Goal: Task Accomplishment & Management: Use online tool/utility

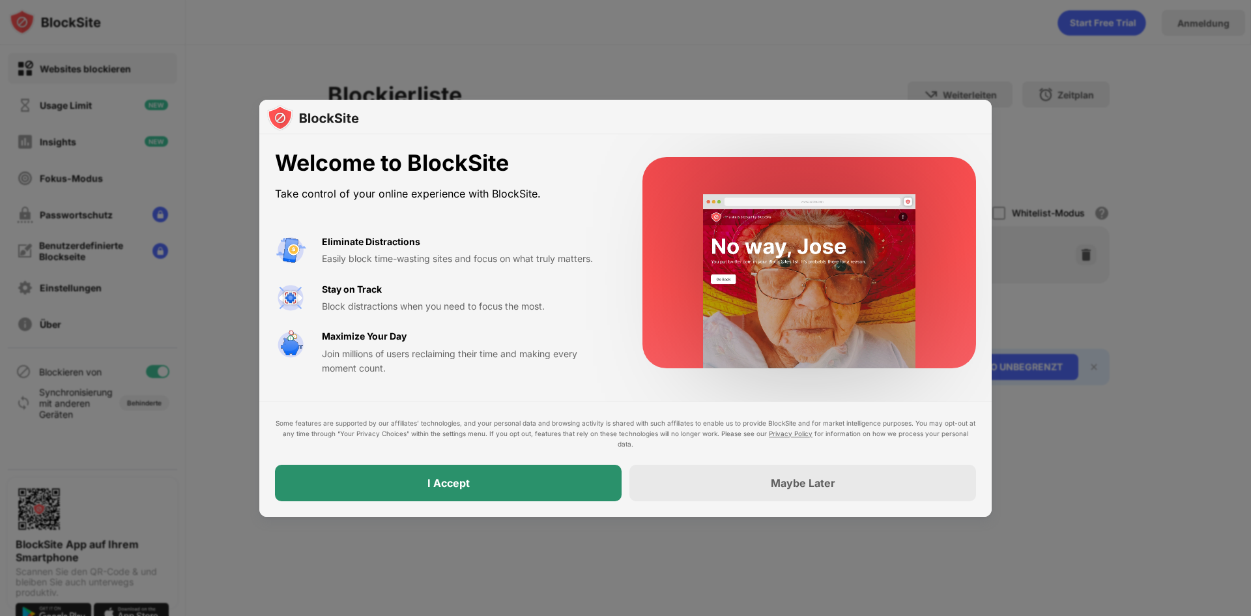
click at [532, 487] on div "I Accept" at bounding box center [448, 483] width 347 height 36
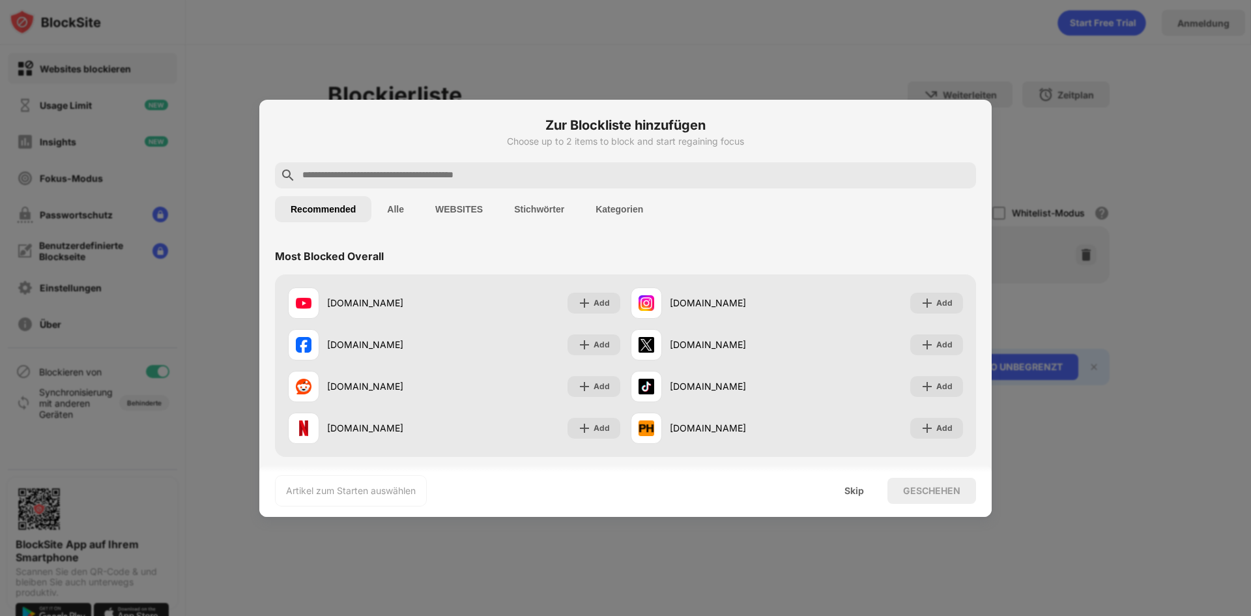
click at [385, 175] on input "text" at bounding box center [636, 175] width 670 height 16
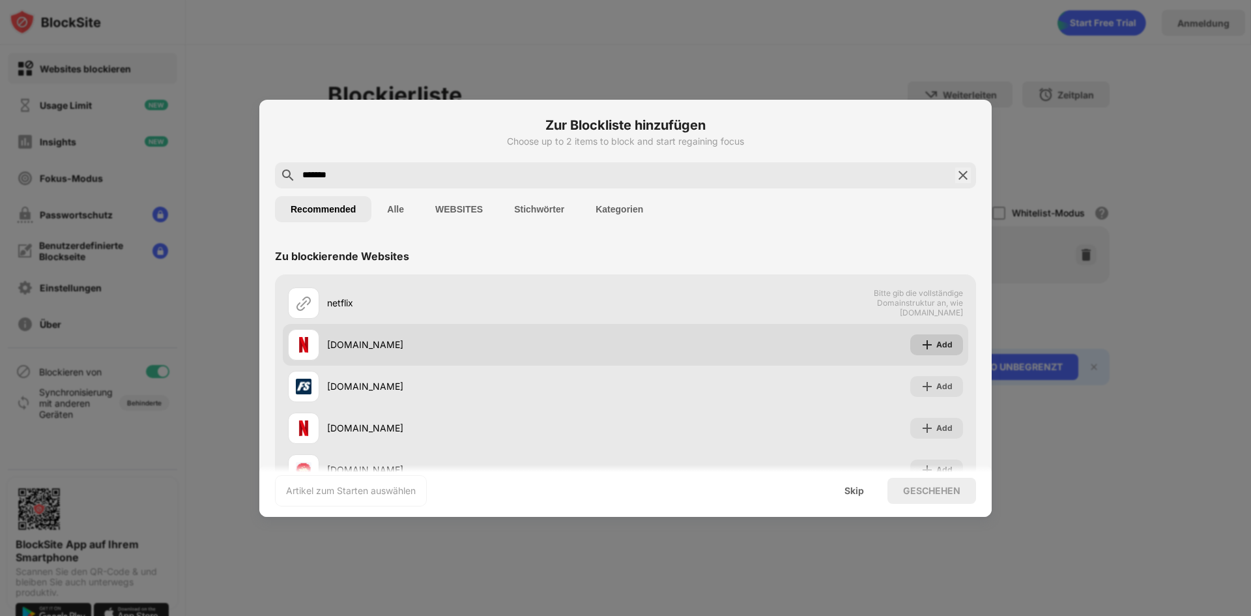
click at [922, 349] on img at bounding box center [927, 344] width 13 height 13
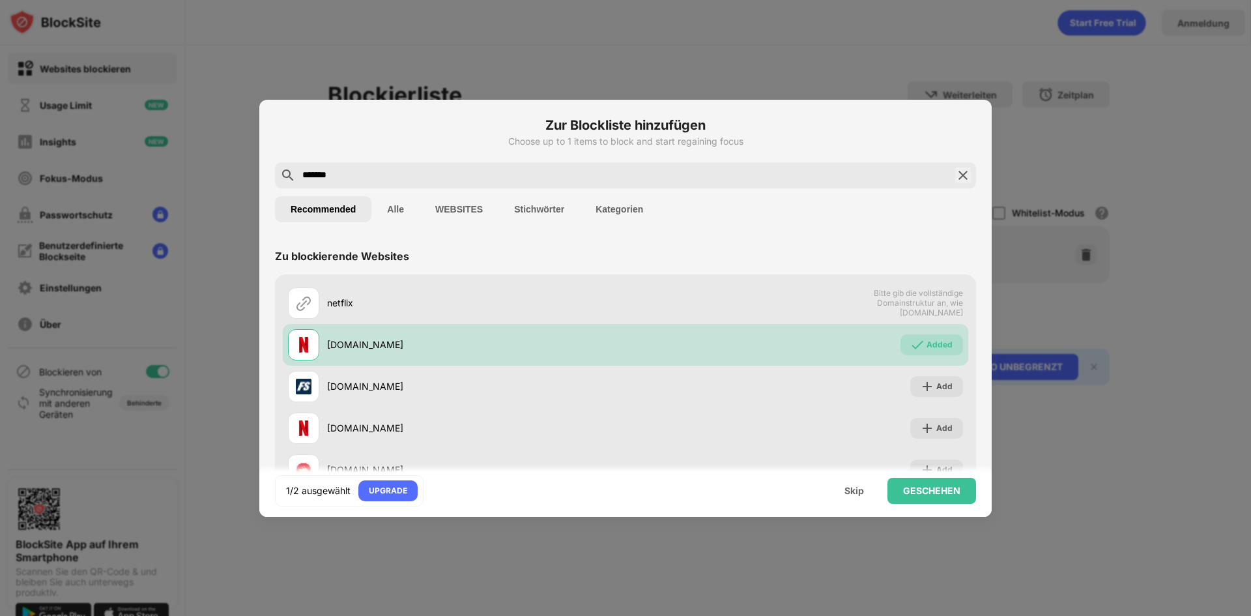
click at [399, 209] on button "Alle" at bounding box center [395, 209] width 48 height 26
click at [461, 212] on button "WEBSITES" at bounding box center [459, 209] width 79 height 26
click at [311, 208] on button "Recommended" at bounding box center [323, 209] width 96 height 26
click at [397, 170] on input "*******" at bounding box center [625, 175] width 649 height 16
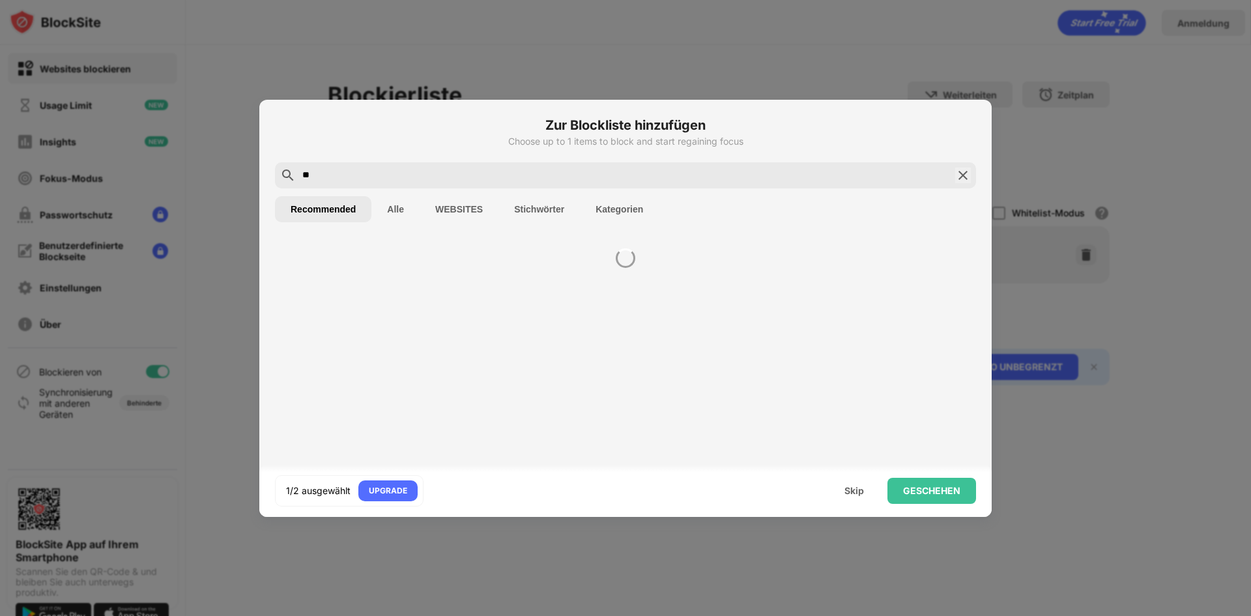
type input "*"
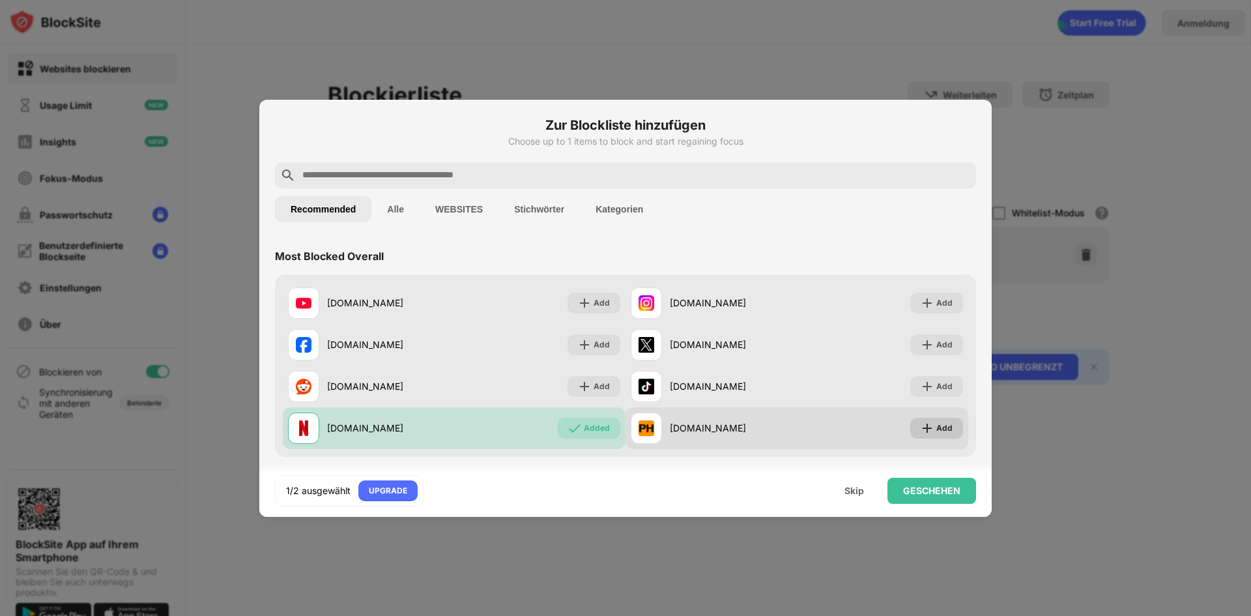
click at [922, 422] on img at bounding box center [927, 428] width 13 height 13
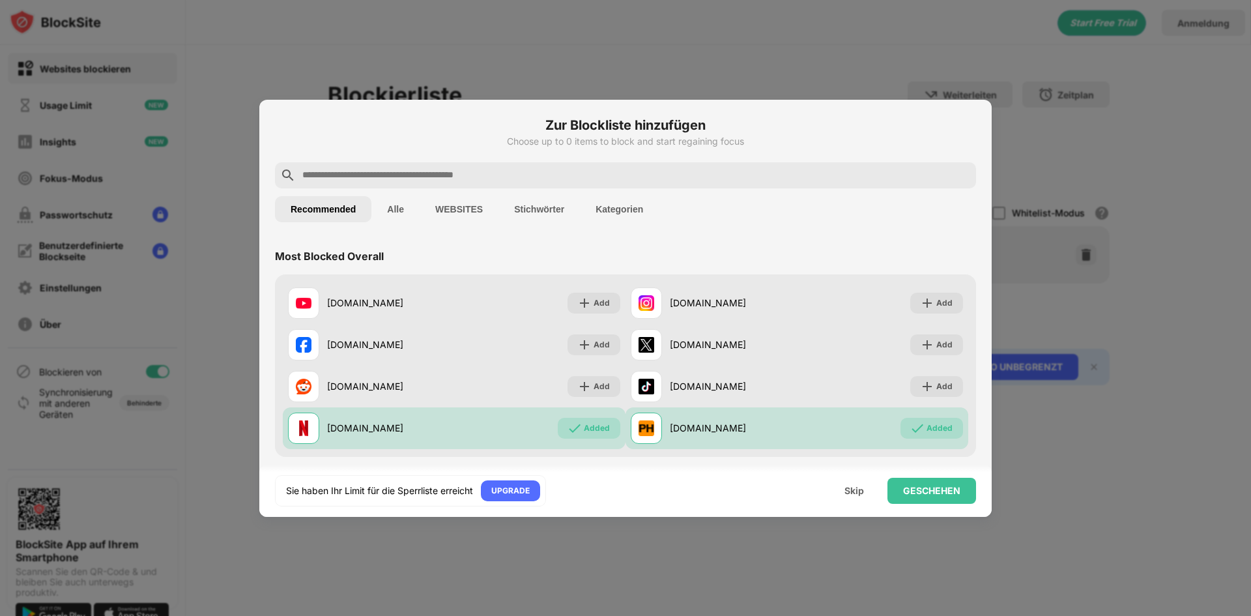
click at [1103, 495] on div at bounding box center [625, 308] width 1251 height 616
click at [912, 487] on div "GESCHEHEN" at bounding box center [931, 490] width 57 height 10
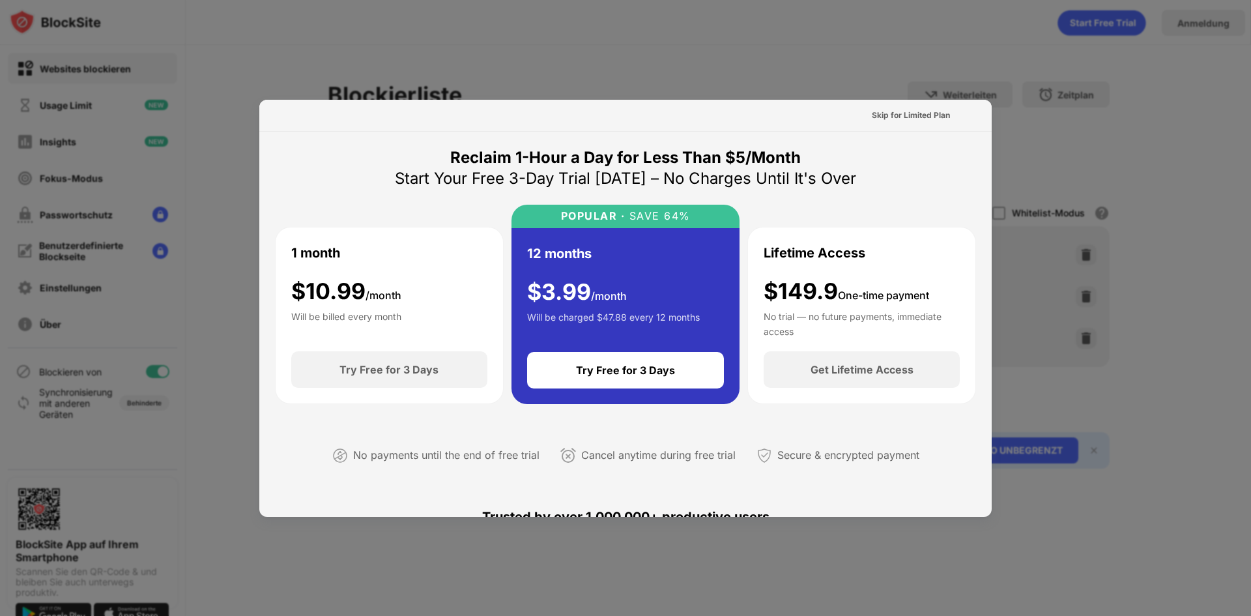
click at [762, 70] on div at bounding box center [625, 308] width 1251 height 616
click at [782, 79] on div at bounding box center [625, 308] width 1251 height 616
click at [894, 114] on div "Skip for Limited Plan" at bounding box center [911, 115] width 78 height 13
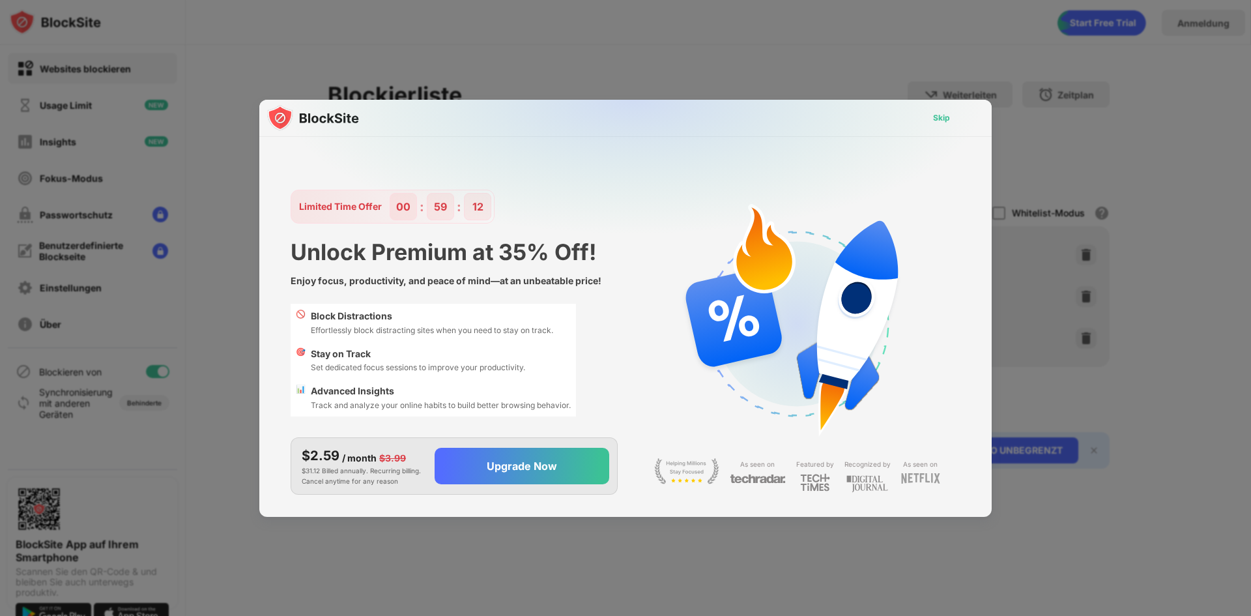
click at [943, 113] on div "Skip" at bounding box center [941, 117] width 17 height 13
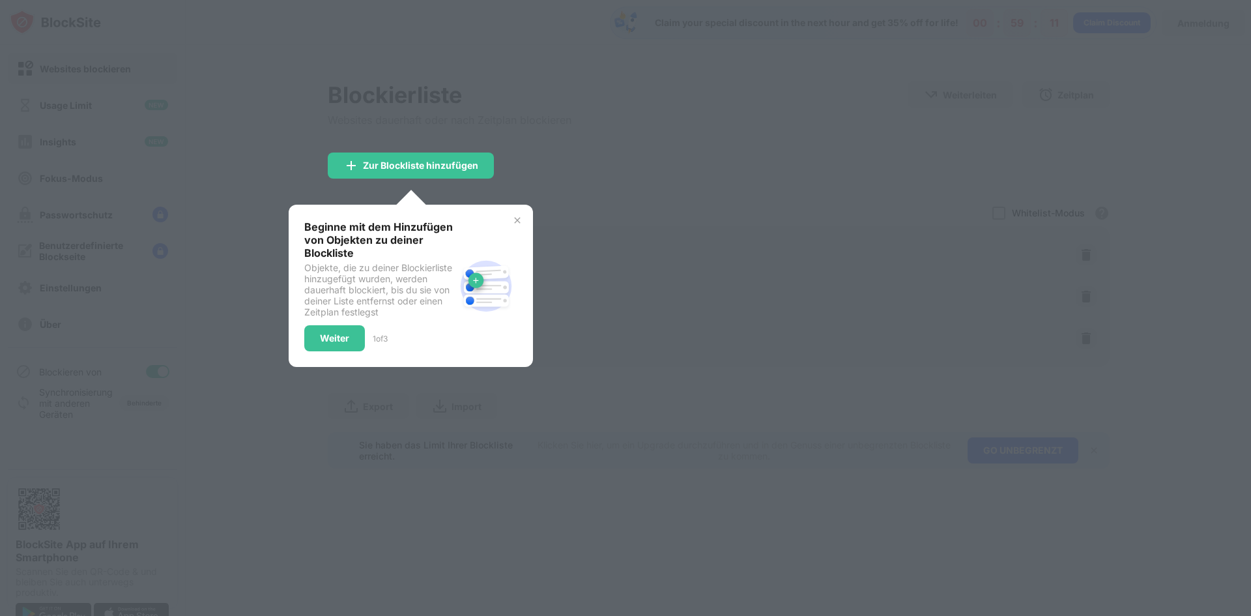
click at [542, 149] on div at bounding box center [625, 308] width 1251 height 616
drag, startPoint x: 583, startPoint y: 169, endPoint x: 560, endPoint y: 189, distance: 30.0
click at [585, 169] on div at bounding box center [625, 308] width 1251 height 616
click at [341, 341] on div "Weiter" at bounding box center [334, 338] width 29 height 10
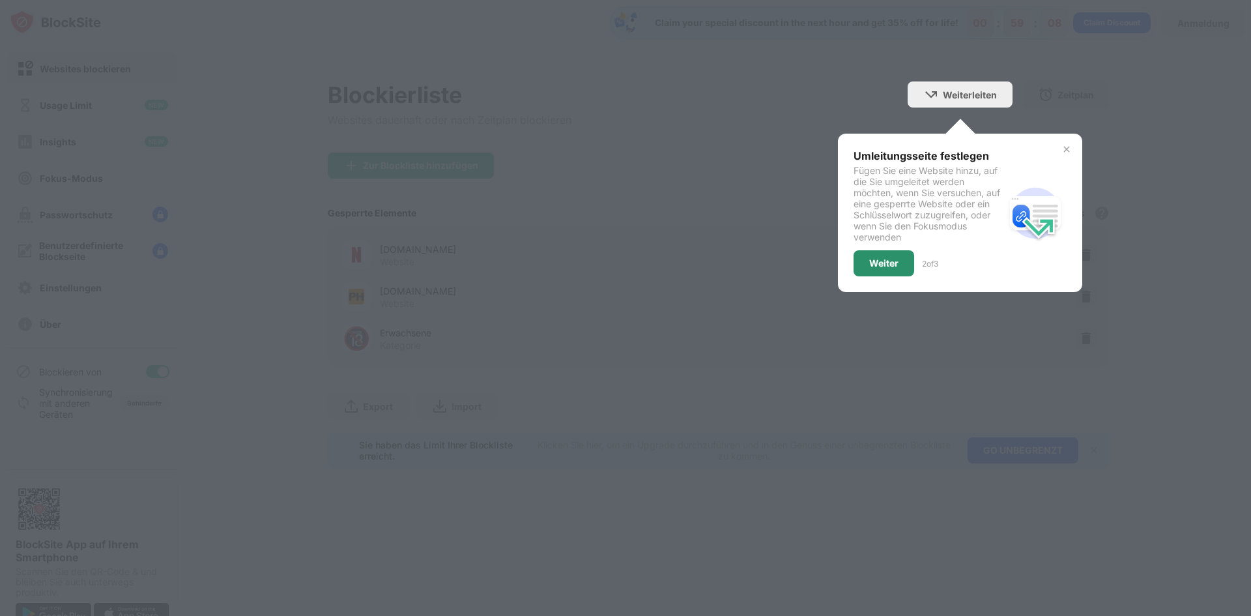
click at [883, 253] on div "Weiter" at bounding box center [884, 263] width 61 height 26
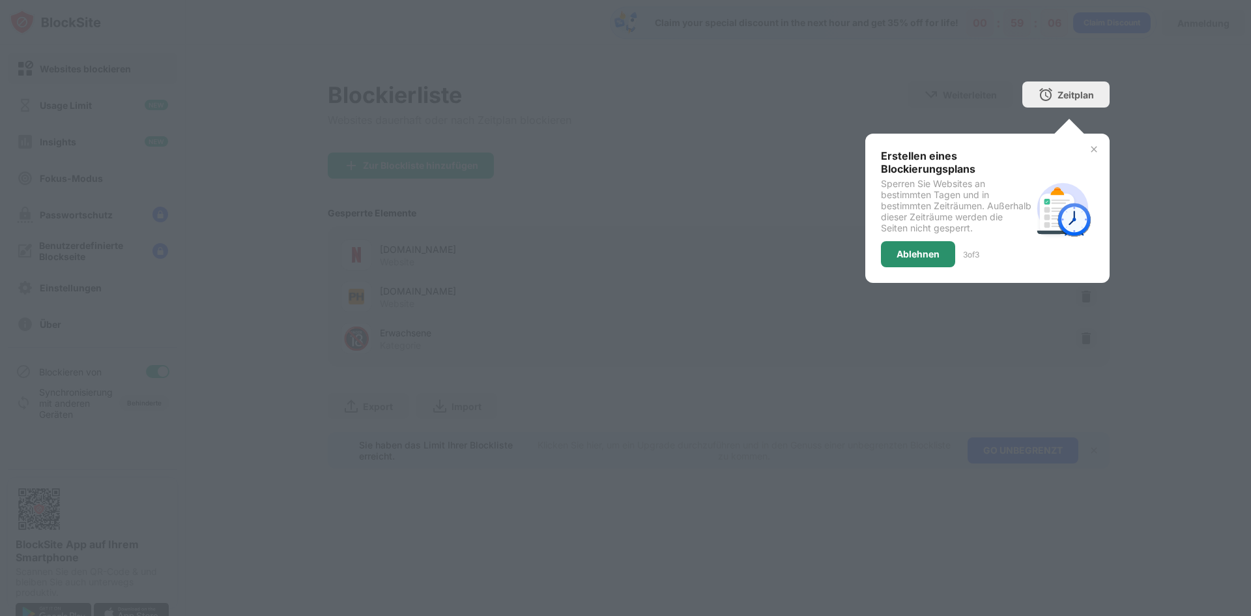
click at [917, 253] on div "Ablehnen" at bounding box center [918, 254] width 43 height 10
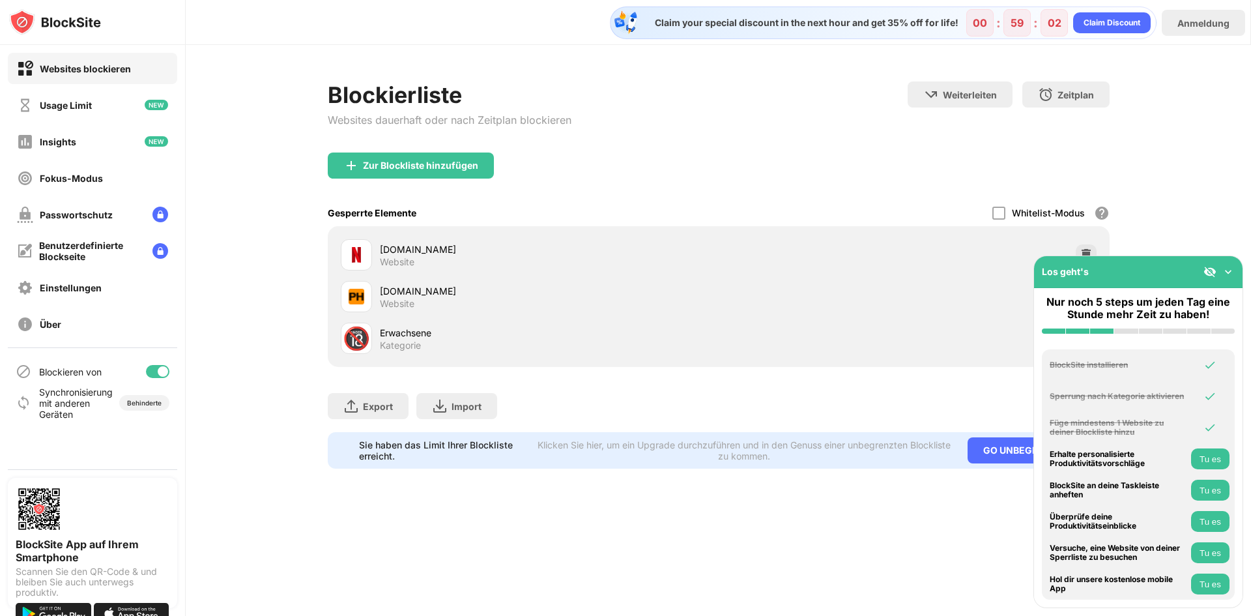
click at [620, 179] on div "Zur Blockliste hinzufügen" at bounding box center [719, 175] width 782 height 47
click at [1229, 271] on img at bounding box center [1228, 271] width 13 height 13
